Goal: Obtain resource: Obtain resource

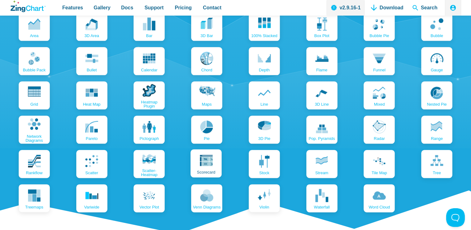
scroll to position [716, 0]
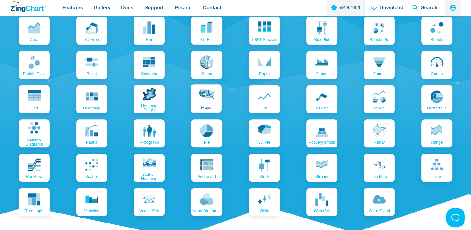
click at [207, 98] on use "App Content" at bounding box center [208, 93] width 18 height 11
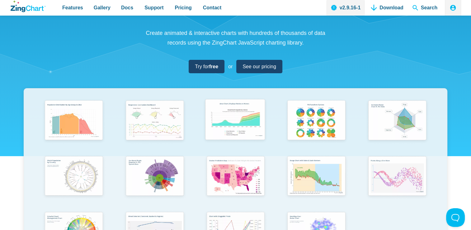
scroll to position [124, 0]
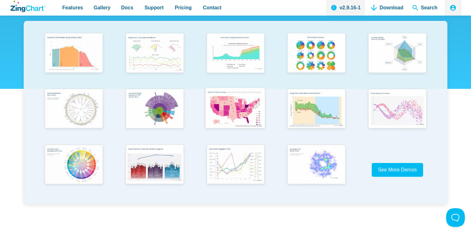
click at [236, 103] on img "App Content" at bounding box center [234, 109] width 67 height 48
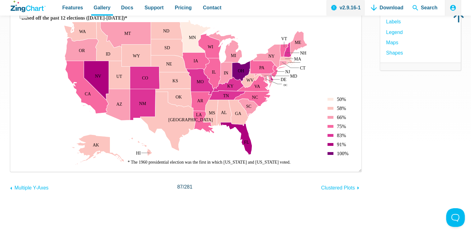
scroll to position [31, 0]
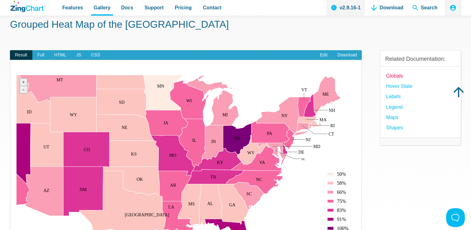
click at [395, 75] on link "globals" at bounding box center [394, 76] width 17 height 8
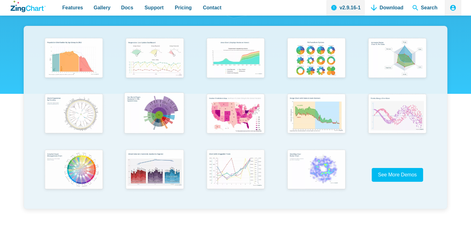
scroll to position [124, 0]
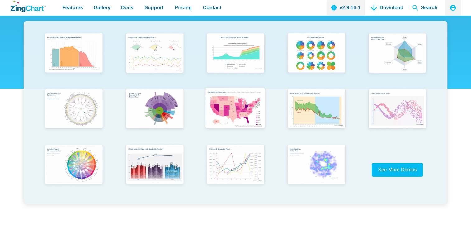
click at [232, 113] on img "App Content" at bounding box center [234, 109] width 67 height 48
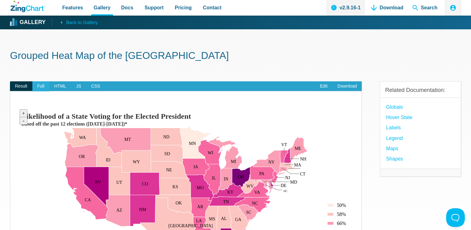
click at [44, 85] on span "Full" at bounding box center [40, 86] width 17 height 10
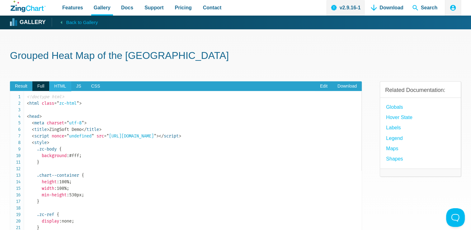
click at [58, 89] on span "HTML" at bounding box center [60, 86] width 22 height 10
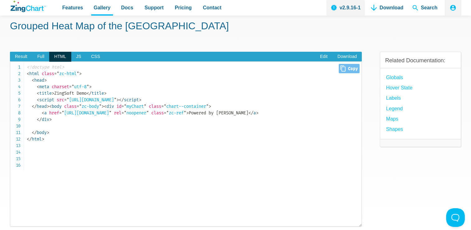
scroll to position [31, 0]
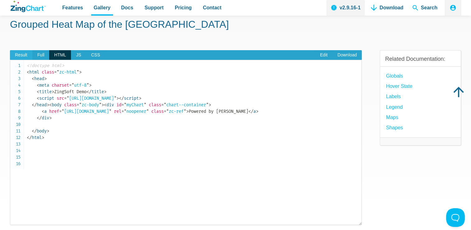
click at [21, 53] on span "Result" at bounding box center [21, 55] width 22 height 10
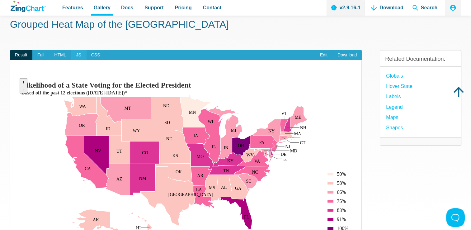
click at [75, 55] on span "JS" at bounding box center [78, 55] width 15 height 10
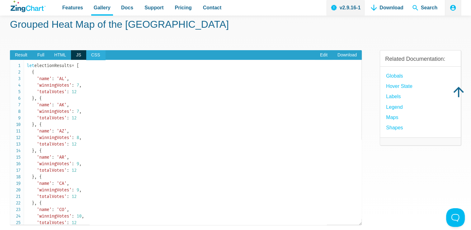
click at [98, 58] on span "CSS" at bounding box center [95, 55] width 19 height 10
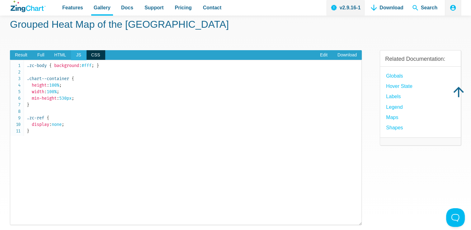
click at [76, 58] on span "JS" at bounding box center [78, 55] width 15 height 10
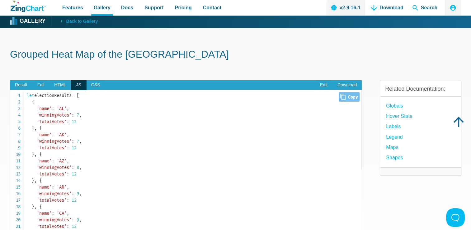
scroll to position [0, 0]
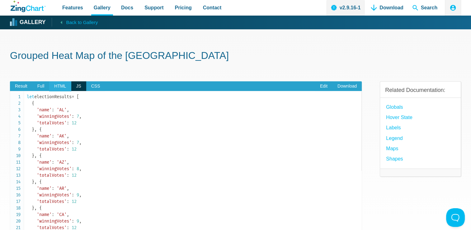
click at [62, 83] on span "HTML" at bounding box center [60, 86] width 22 height 10
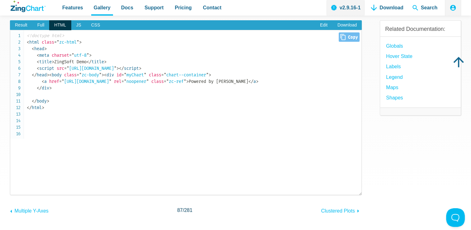
scroll to position [62, 0]
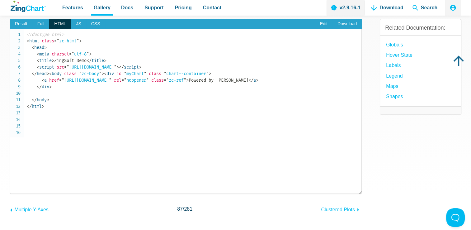
drag, startPoint x: 52, startPoint y: 125, endPoint x: 5, endPoint y: 86, distance: 61.0
click at [5, 86] on section "Grouped Heat Map of the US Result Full HTML JS CSS Edit Download ​ Powered by Z…" at bounding box center [235, 127] width 471 height 320
copy code "< body class = " zc-body " > ​ < div id = " myChart " class = " chart--containe…"
click at [76, 25] on span "JS" at bounding box center [78, 24] width 15 height 10
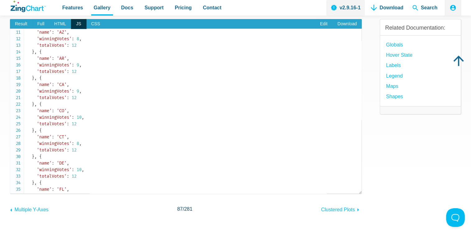
scroll to position [0, 0]
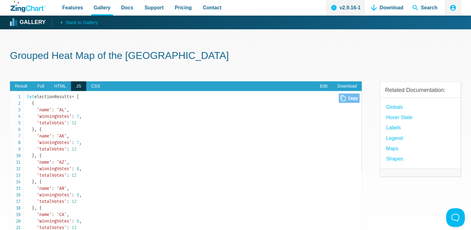
click at [346, 99] on span "Close Copy" at bounding box center [349, 97] width 21 height 9
type input "let electionResults = [ { 'name': 'AL', 'winningVotes': 7, 'totalVotes': 12 }, …"
click at [29, 84] on span "Result" at bounding box center [21, 86] width 22 height 10
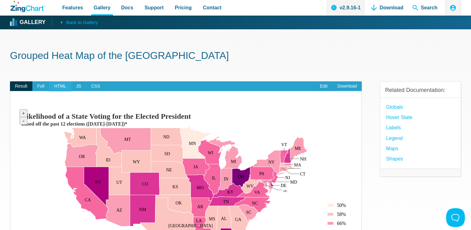
click at [58, 85] on span "HTML" at bounding box center [60, 86] width 22 height 10
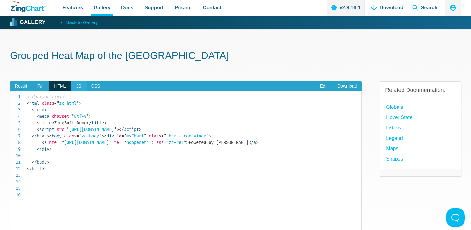
click at [77, 88] on span "JS" at bounding box center [78, 86] width 15 height 10
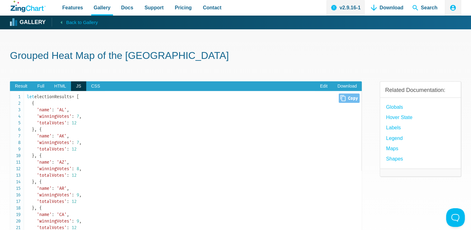
click at [54, 118] on span "'winningVotes'" at bounding box center [54, 116] width 35 height 5
copy span "winningVotes"
click at [56, 124] on span "'totalVotes'" at bounding box center [52, 122] width 30 height 5
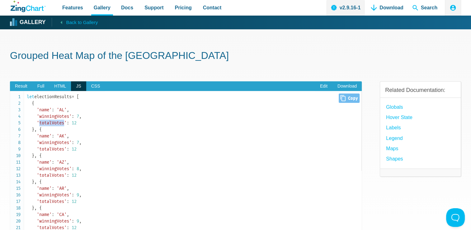
copy span "totalVotes"
click at [77, 21] on span "Back to Gallery" at bounding box center [82, 22] width 32 height 8
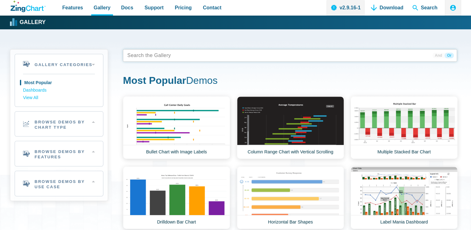
click at [309, 54] on tags "App Content" at bounding box center [290, 55] width 334 height 12
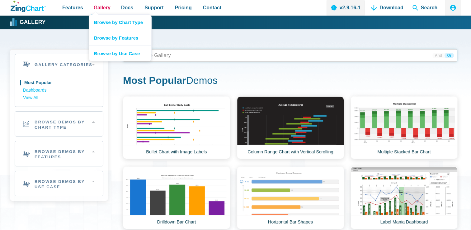
click at [103, 9] on span "Gallery" at bounding box center [102, 7] width 17 height 8
click at [112, 22] on link "Browse by Chart Type" at bounding box center [120, 22] width 62 height 15
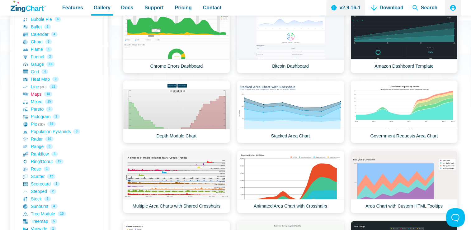
click at [37, 96] on link "Maps 18" at bounding box center [59, 93] width 72 height 7
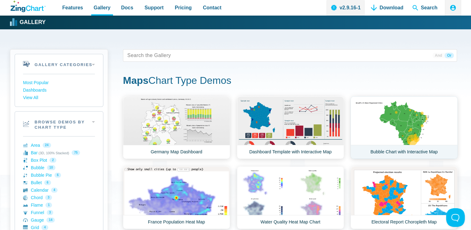
click at [409, 130] on link "Bubble Chart with Interactive Map" at bounding box center [403, 127] width 107 height 63
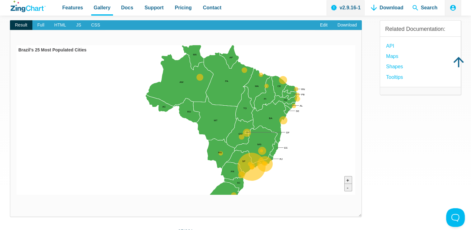
scroll to position [62, 0]
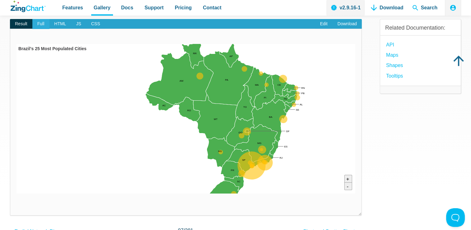
click at [36, 21] on span "Full" at bounding box center [40, 24] width 17 height 10
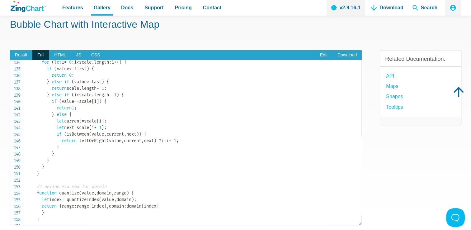
scroll to position [902, 0]
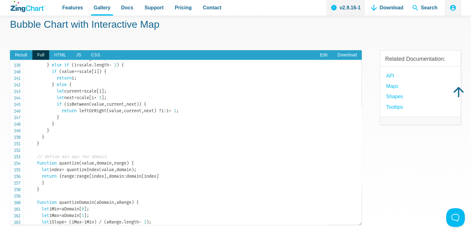
drag, startPoint x: 23, startPoint y: 110, endPoint x: 46, endPoint y: 144, distance: 41.1
click at [46, 144] on pre "<!doctype html> < html class = " zc-html " > < head > < meta charset = " utf-8 …" at bounding box center [186, 142] width 352 height 165
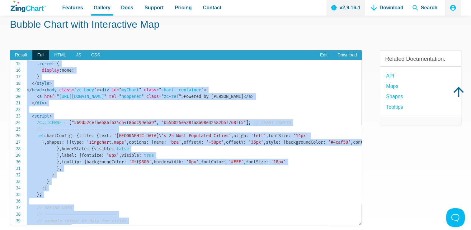
scroll to position [0, 0]
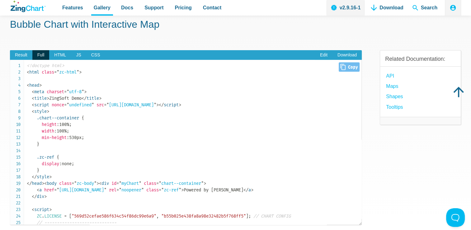
drag, startPoint x: 347, startPoint y: 70, endPoint x: 123, endPoint y: 76, distance: 224.1
click at [346, 70] on span "Close Copy" at bounding box center [349, 66] width 21 height 9
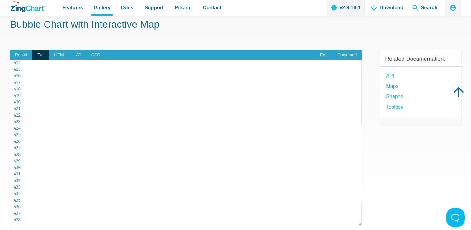
scroll to position [2721, 0]
click at [65, 58] on span "HTML" at bounding box center [60, 55] width 22 height 10
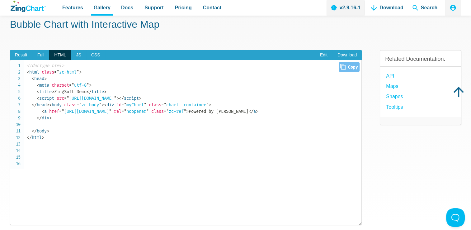
drag, startPoint x: 212, startPoint y: 154, endPoint x: 256, endPoint y: 135, distance: 48.7
click at [212, 141] on code "<!doctype html> < html class = " zc-html " > < head > < meta charset = " utf-8 …" at bounding box center [194, 101] width 334 height 78
click at [348, 68] on span "Close Copy" at bounding box center [349, 66] width 21 height 9
click at [25, 54] on span "Result" at bounding box center [21, 55] width 22 height 10
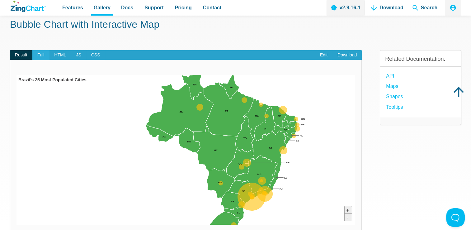
click at [41, 54] on span "Full" at bounding box center [40, 55] width 17 height 10
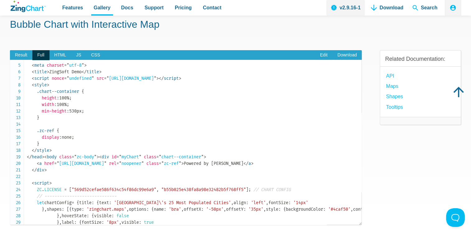
scroll to position [0, 0]
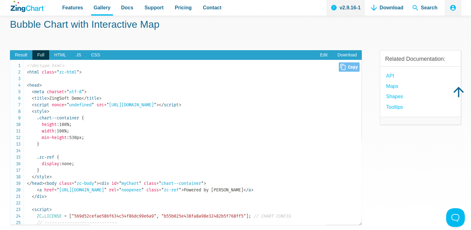
click at [340, 69] on icon "Close" at bounding box center [342, 67] width 5 height 6
click at [61, 91] on span "charset" at bounding box center [55, 91] width 17 height 5
click at [59, 55] on span "HTML" at bounding box center [60, 55] width 22 height 10
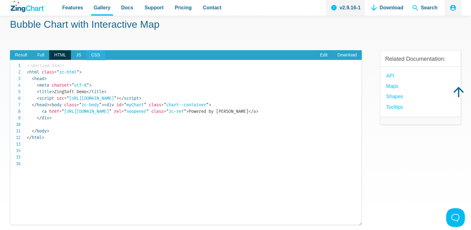
click at [93, 54] on span "CSS" at bounding box center [95, 55] width 19 height 10
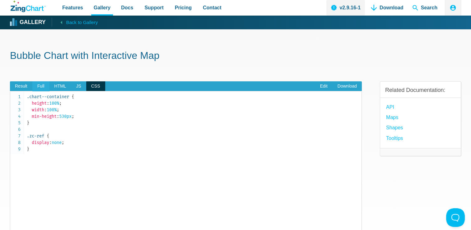
click at [49, 86] on span "Full" at bounding box center [40, 86] width 17 height 10
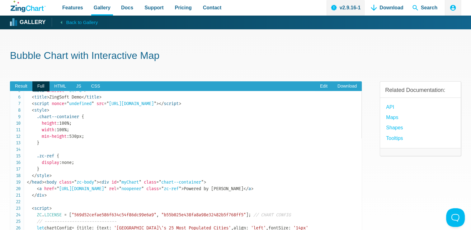
scroll to position [31, 0]
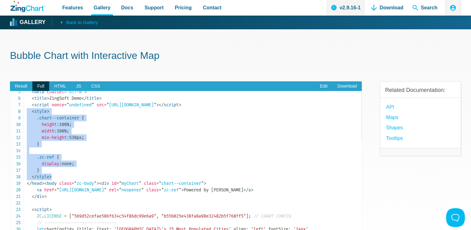
drag, startPoint x: 62, startPoint y: 177, endPoint x: 14, endPoint y: 113, distance: 80.5
click at [14, 113] on pre "<!doctype html> < html class = " zc-html " > < head > < meta charset = " utf-8 …" at bounding box center [186, 173] width 352 height 165
copy code "< style > .chart--container { height : 100% ; width : 100% ; min-height : 530px…"
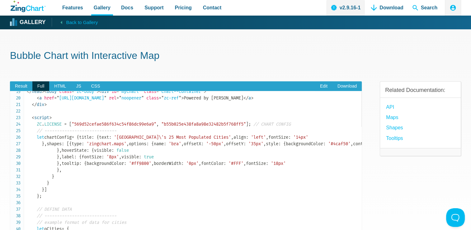
scroll to position [124, 0]
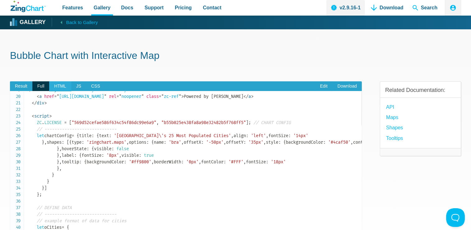
click at [57, 90] on span "HTML" at bounding box center [60, 86] width 22 height 10
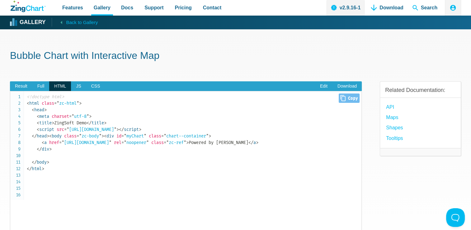
drag, startPoint x: 56, startPoint y: 176, endPoint x: 11, endPoint y: 160, distance: 47.9
click at [11, 160] on pre "<!doctype html> < html class = " zc-html " > < head > < meta charset = " utf-8 …" at bounding box center [186, 173] width 352 height 165
copy code "< div id = " myChart " class = " chart--container " > < a href = " [URL][DOMAIN…"
drag, startPoint x: 78, startPoint y: 87, endPoint x: 91, endPoint y: 93, distance: 13.2
click at [78, 87] on span "JS" at bounding box center [78, 86] width 15 height 10
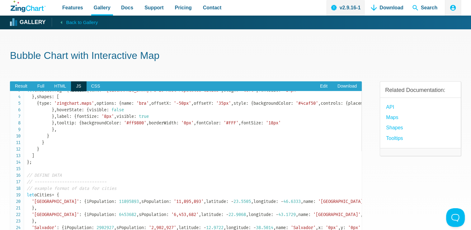
scroll to position [0, 0]
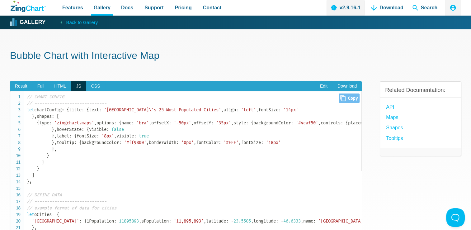
click at [344, 100] on span "Close Copy" at bounding box center [349, 97] width 21 height 9
copy code "< div id = " myChart " class = " chart--container " > < a href = " [URL][DOMAIN…"
type input "// LOREM IPSUMD// -----------------------------sit ametcOnsect = { adipi: { eli…"
drag, startPoint x: 169, startPoint y: 151, endPoint x: 166, endPoint y: 150, distance: 3.2
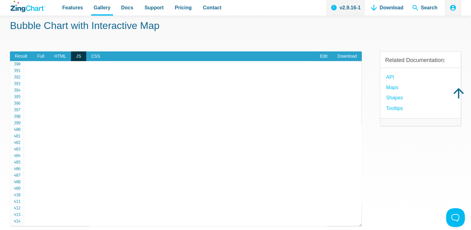
scroll to position [156, 0]
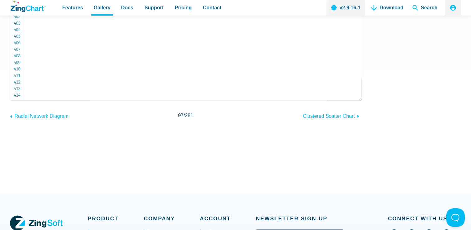
drag, startPoint x: 27, startPoint y: 95, endPoint x: 40, endPoint y: 94, distance: 13.4
copy code "// CHART CONFIG // ----------------------------- let chartConfig = { title : { …"
drag, startPoint x: 233, startPoint y: 55, endPoint x: 237, endPoint y: 55, distance: 3.8
